Goal: Task Accomplishment & Management: Use online tool/utility

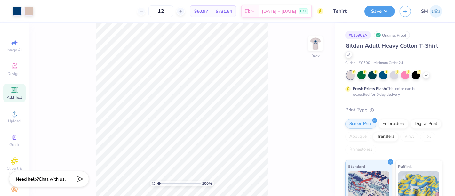
click at [11, 92] on icon at bounding box center [15, 90] width 8 height 8
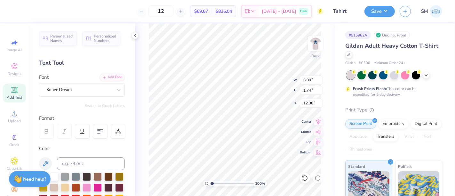
scroll to position [6, 1]
type textarea "™"
drag, startPoint x: 61, startPoint y: 87, endPoint x: 61, endPoint y: 98, distance: 11.2
click at [61, 86] on div "Super Dream" at bounding box center [79, 90] width 67 height 10
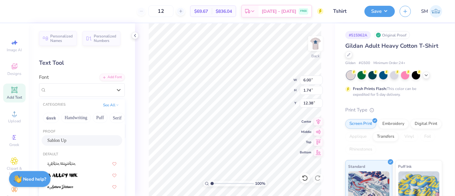
click at [72, 140] on div "Sablon Up" at bounding box center [81, 140] width 69 height 7
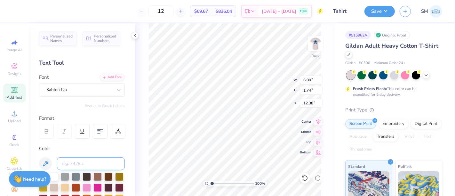
click at [83, 163] on input at bounding box center [91, 163] width 68 height 13
type input "541 c"
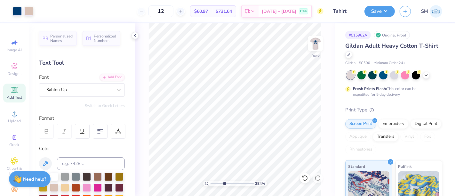
drag, startPoint x: 218, startPoint y: 184, endPoint x: 224, endPoint y: 182, distance: 6.0
type input "3.84"
click at [224, 182] on input "range" at bounding box center [231, 183] width 43 height 6
type input "0.25"
type input "0.20"
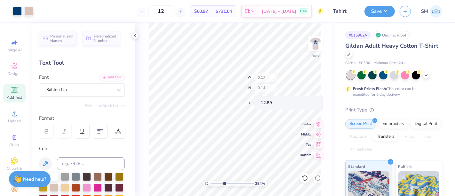
type input "0.17"
type input "0.14"
type input "6.58"
type input "0.12"
type input "0.10"
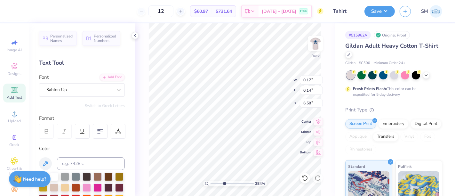
type input "6.63"
click at [222, 183] on input "range" at bounding box center [231, 183] width 43 height 6
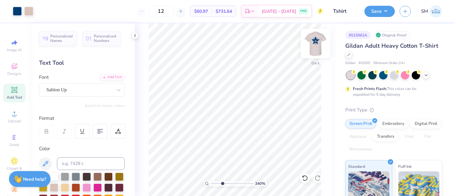
click at [319, 44] on img at bounding box center [316, 44] width 26 height 26
drag, startPoint x: 219, startPoint y: 184, endPoint x: 209, endPoint y: 181, distance: 10.9
type input "1"
click at [210, 183] on input "range" at bounding box center [231, 183] width 43 height 6
click at [382, 14] on button "Save" at bounding box center [379, 10] width 30 height 11
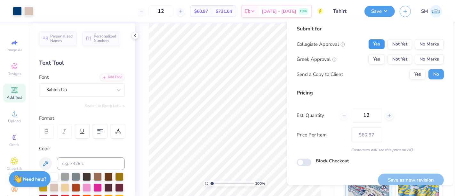
click at [374, 45] on button "Yes" at bounding box center [376, 44] width 17 height 10
drag, startPoint x: 425, startPoint y: 61, endPoint x: 418, endPoint y: 67, distance: 8.4
click at [424, 61] on button "No Marks" at bounding box center [428, 59] width 29 height 10
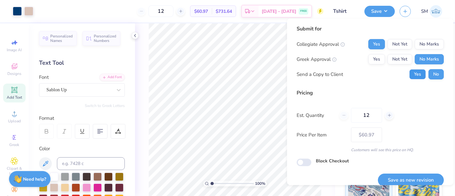
click at [409, 75] on button "Yes" at bounding box center [417, 74] width 17 height 10
click at [410, 177] on button "Save as new revision" at bounding box center [411, 179] width 66 height 13
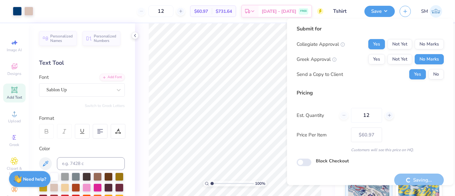
type input "– –"
